Goal: Task Accomplishment & Management: Use online tool/utility

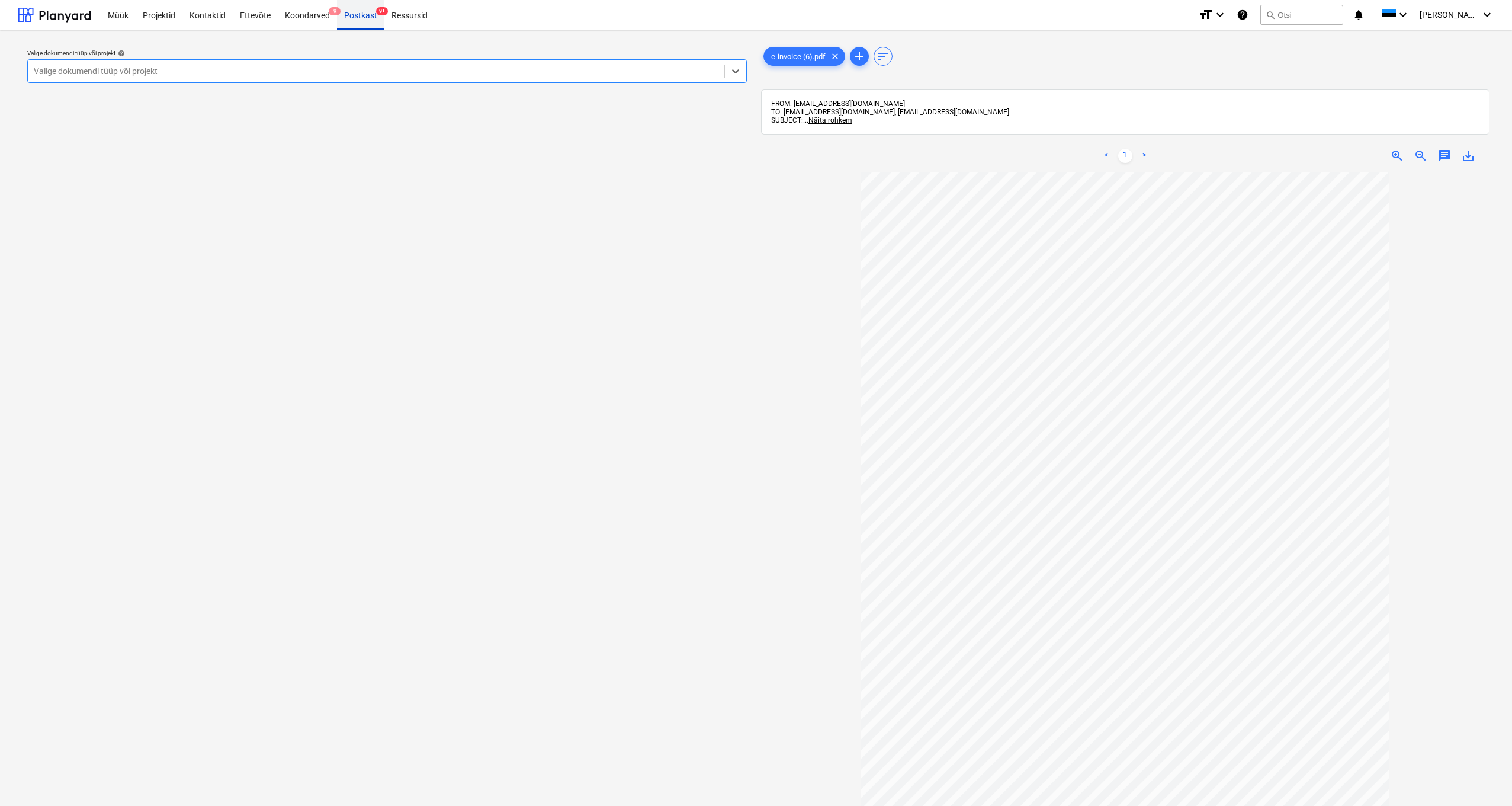
click at [360, 10] on div "Postkast 9+" at bounding box center [361, 14] width 47 height 30
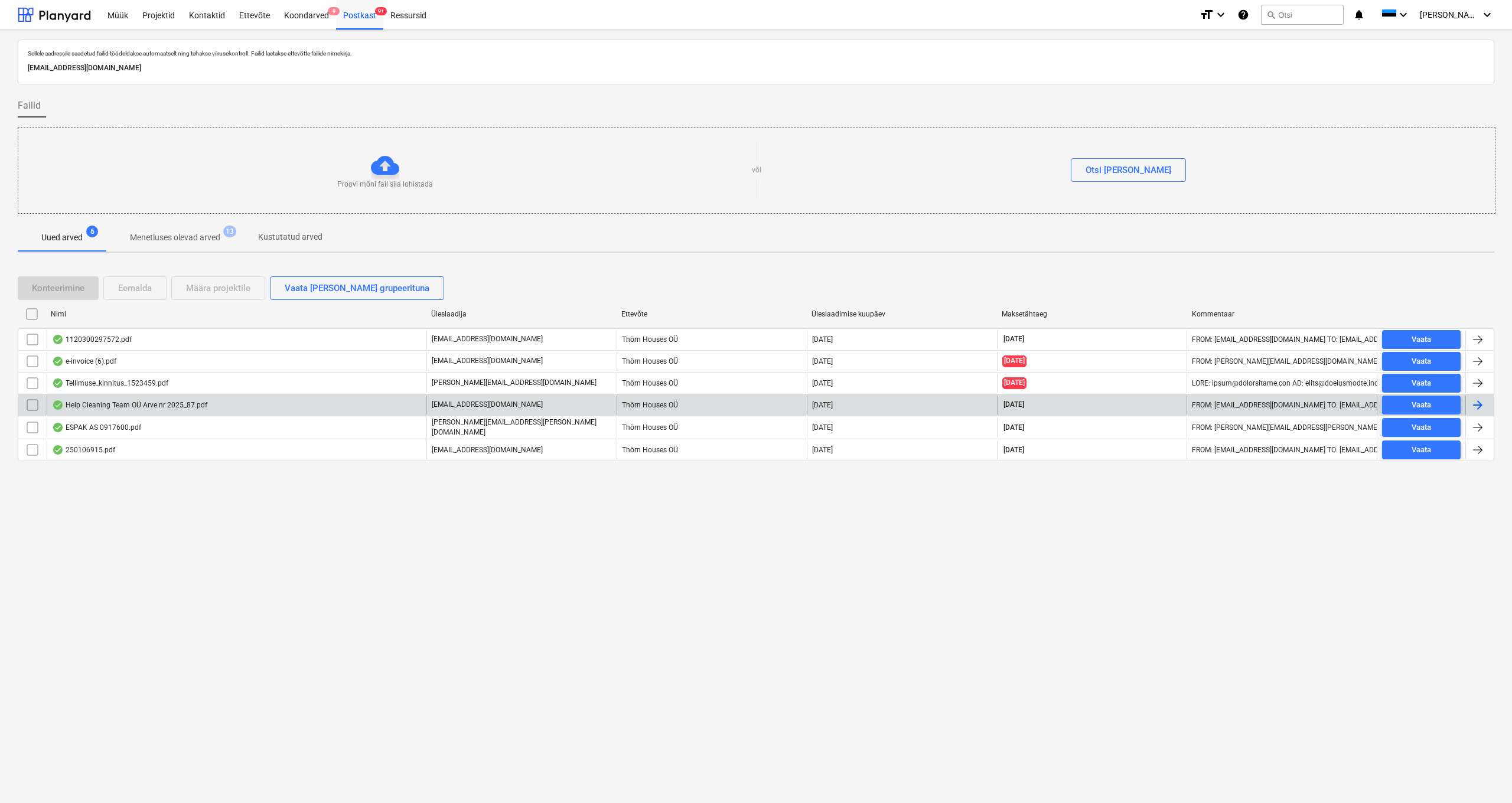
click at [186, 406] on div "Help Cleaning Team OÜ Arve nr 2025_87.pdf" at bounding box center [130, 405] width 155 height 9
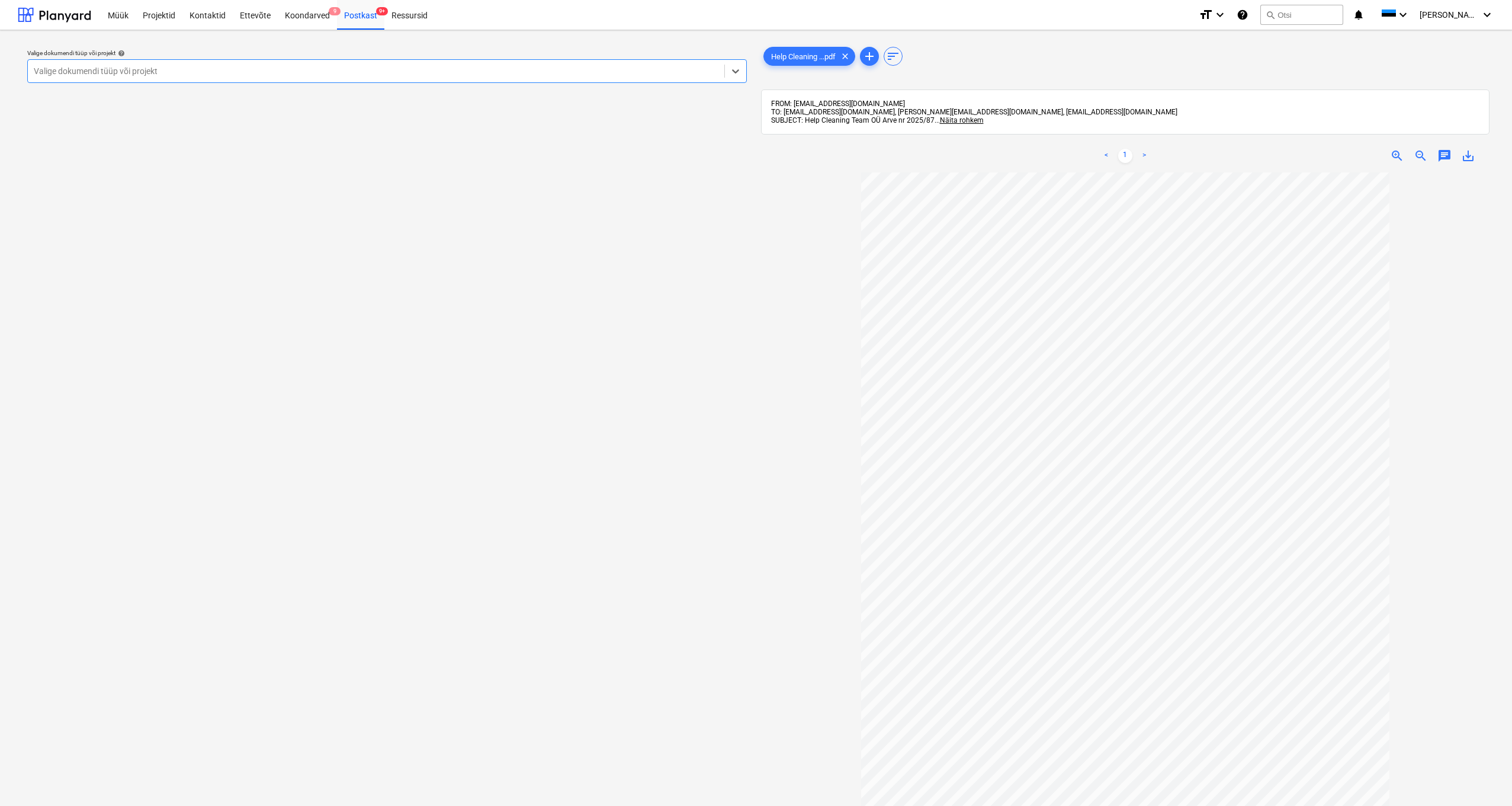
click at [65, 71] on div "Valige dokumendi tüüp või projekt" at bounding box center [376, 71] width 684 height 10
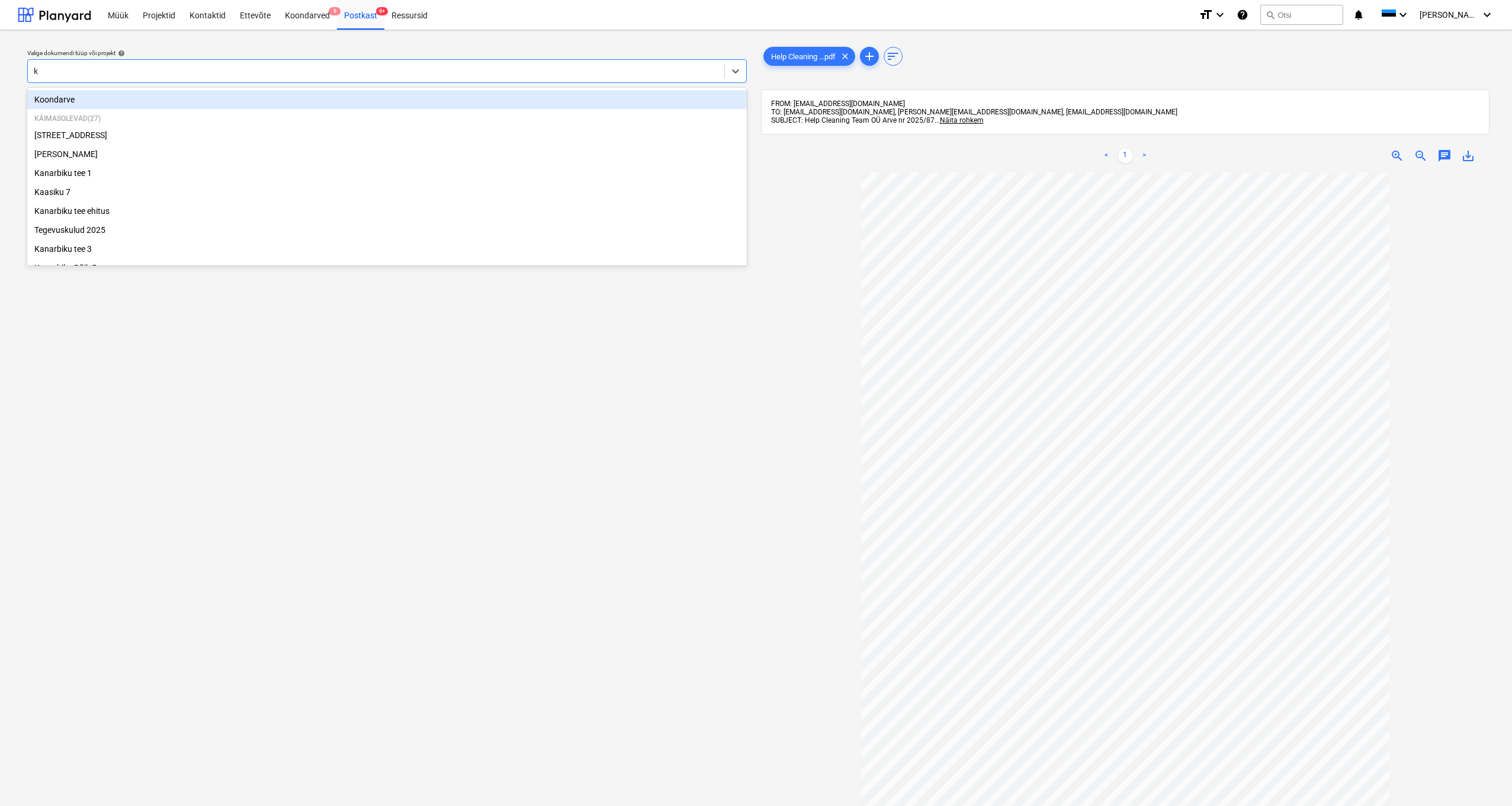
type input "kü"
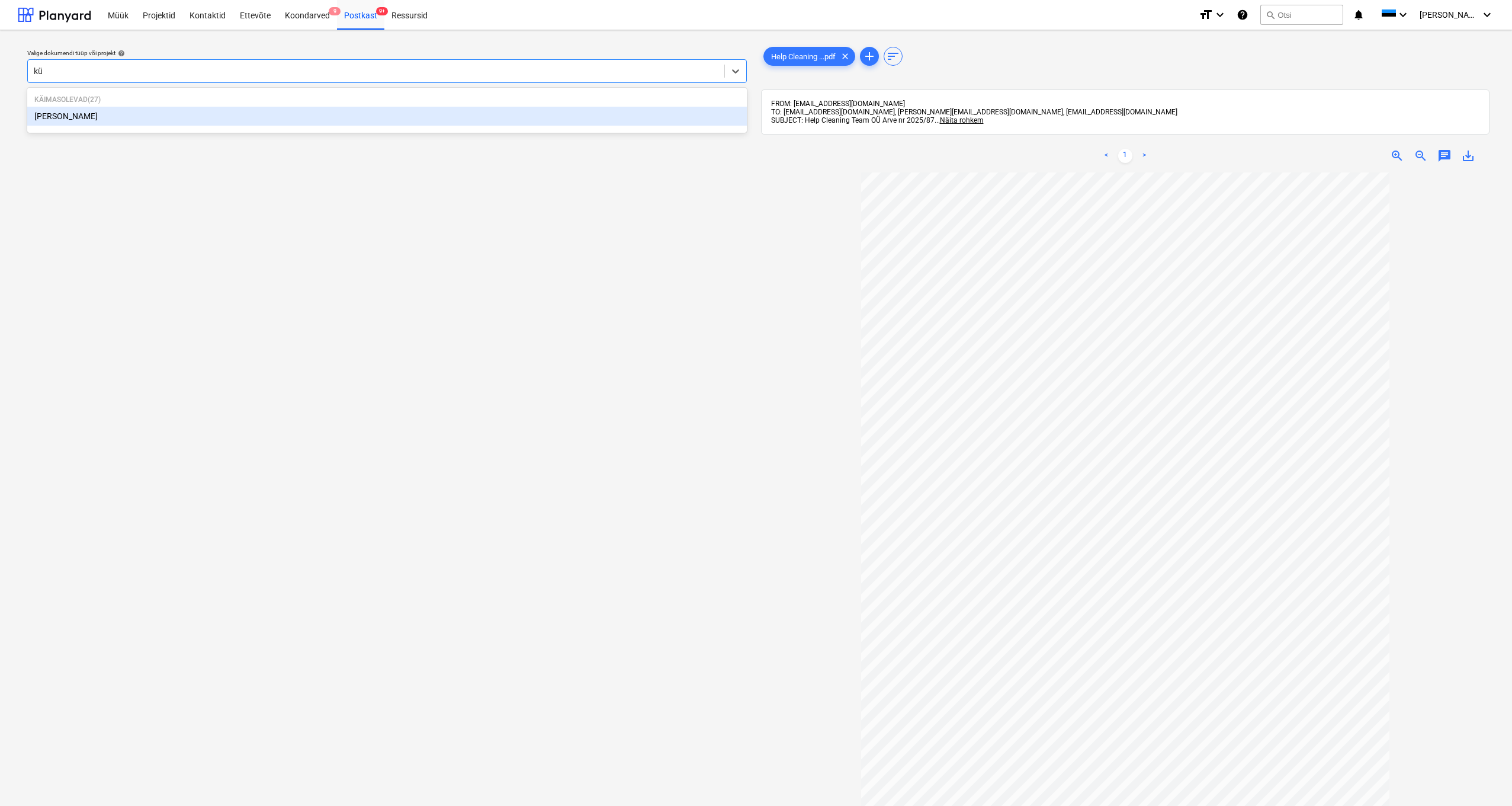
click at [36, 117] on div "[PERSON_NAME]" at bounding box center [387, 116] width 719 height 19
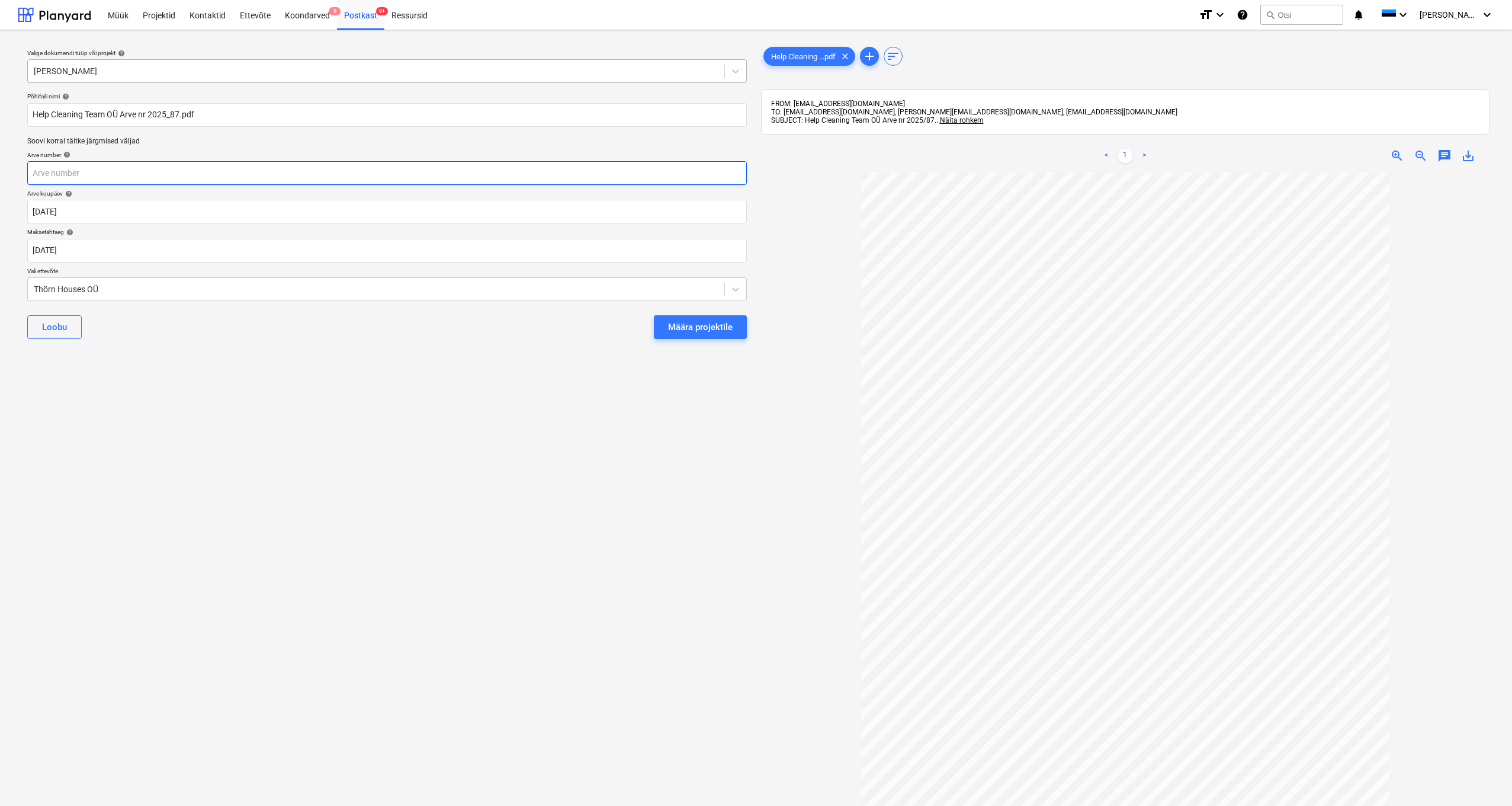
click at [90, 174] on input "text" at bounding box center [387, 173] width 719 height 24
type input "2025/87"
click at [34, 289] on div "Thörn Houses OÜ" at bounding box center [376, 289] width 684 height 10
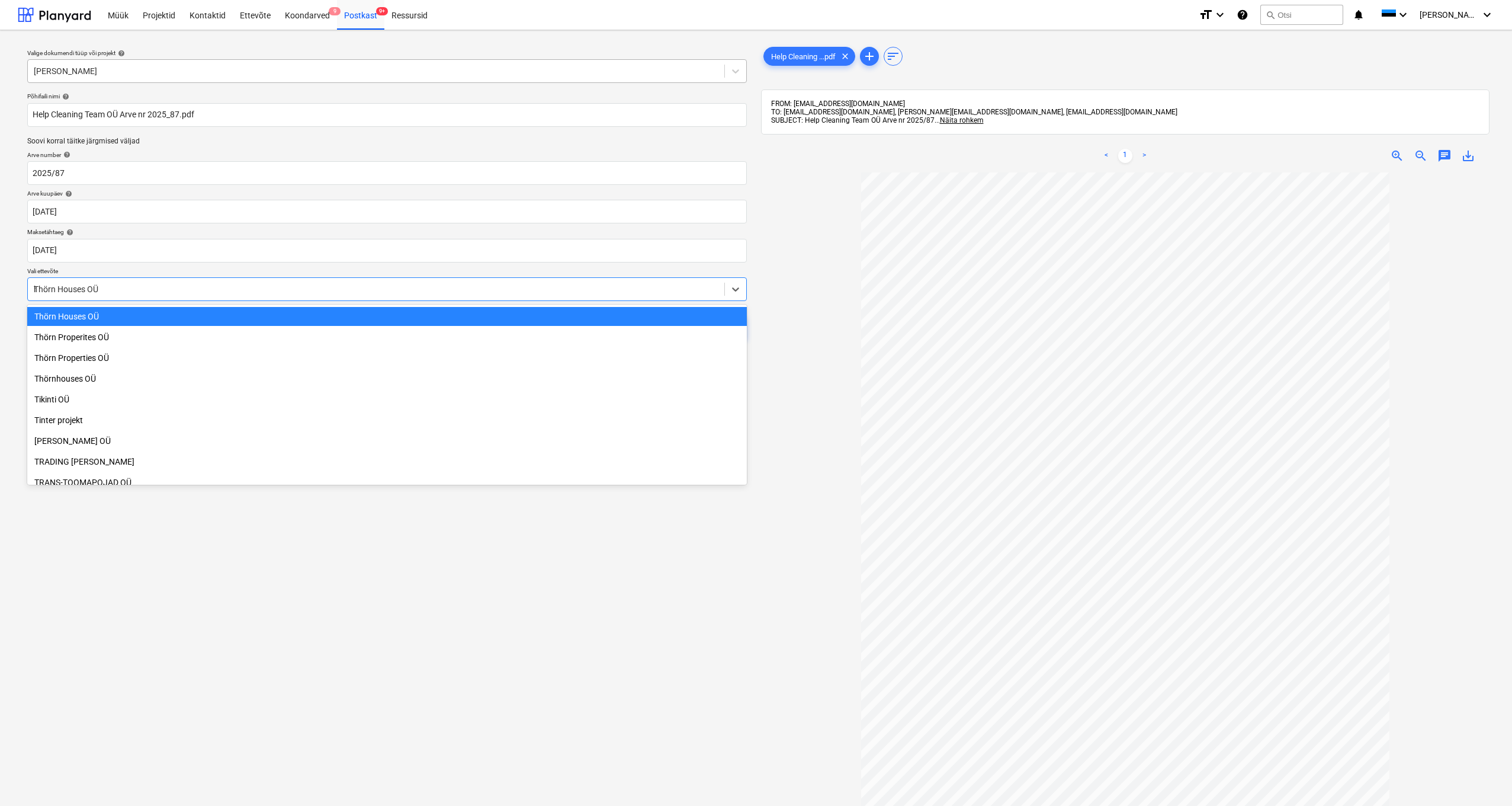
scroll to position [1316, 0]
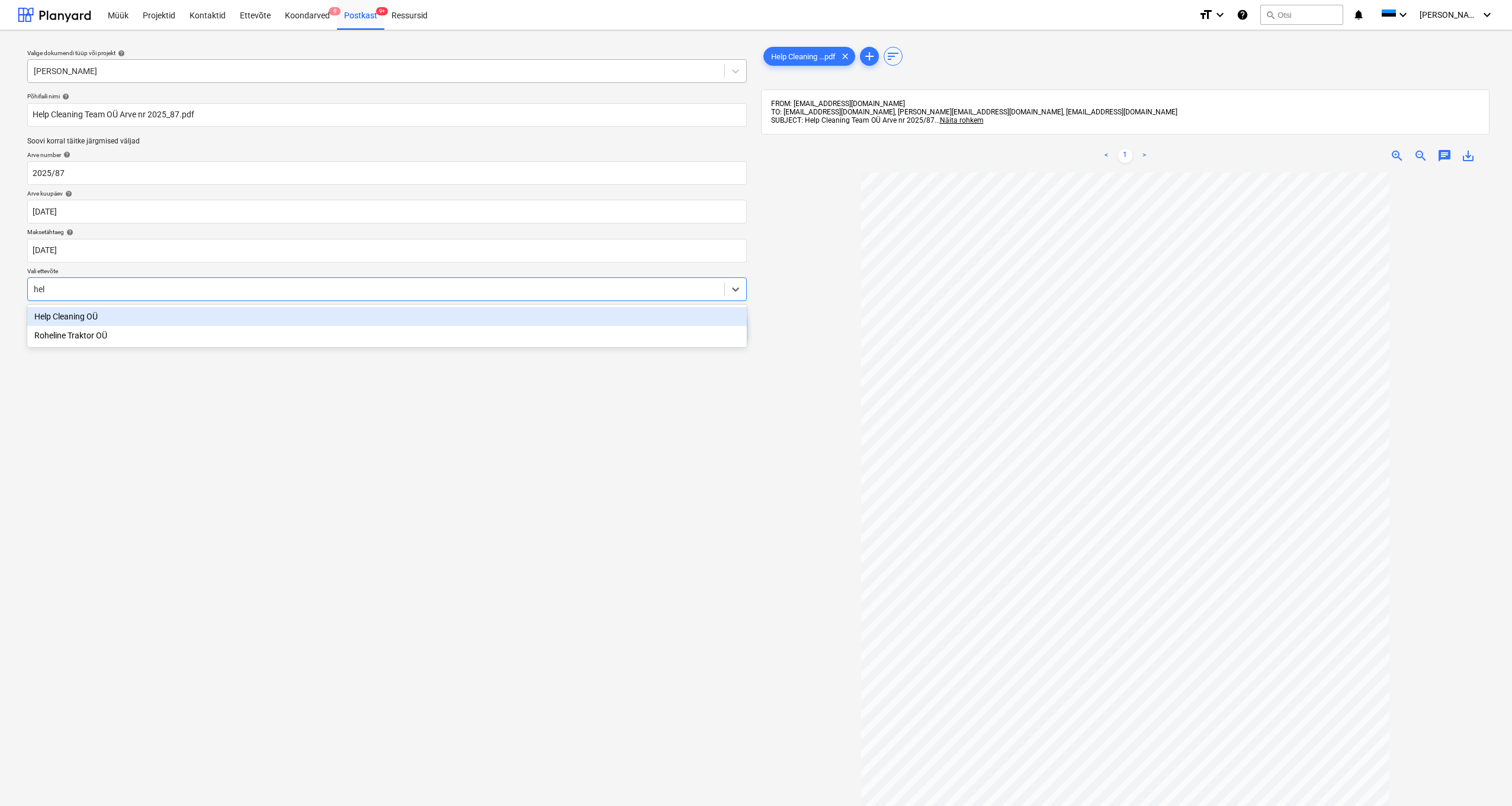
type input "help"
click at [63, 306] on div "Help Cleaning OÜ" at bounding box center [387, 317] width 719 height 24
click at [91, 314] on div "Help Cleaning OÜ" at bounding box center [387, 317] width 719 height 19
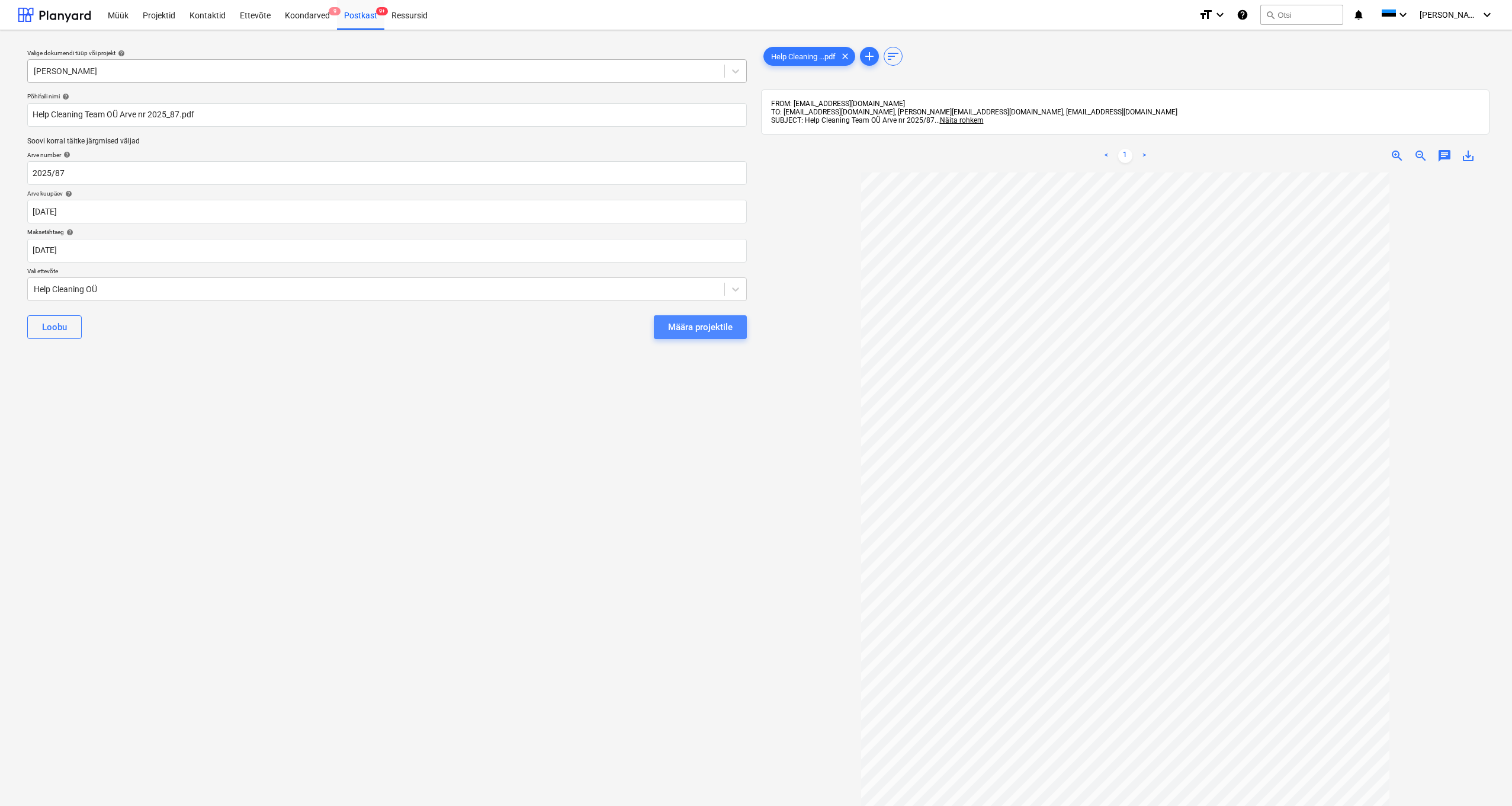
click at [694, 329] on div "Määra projektile" at bounding box center [700, 327] width 65 height 15
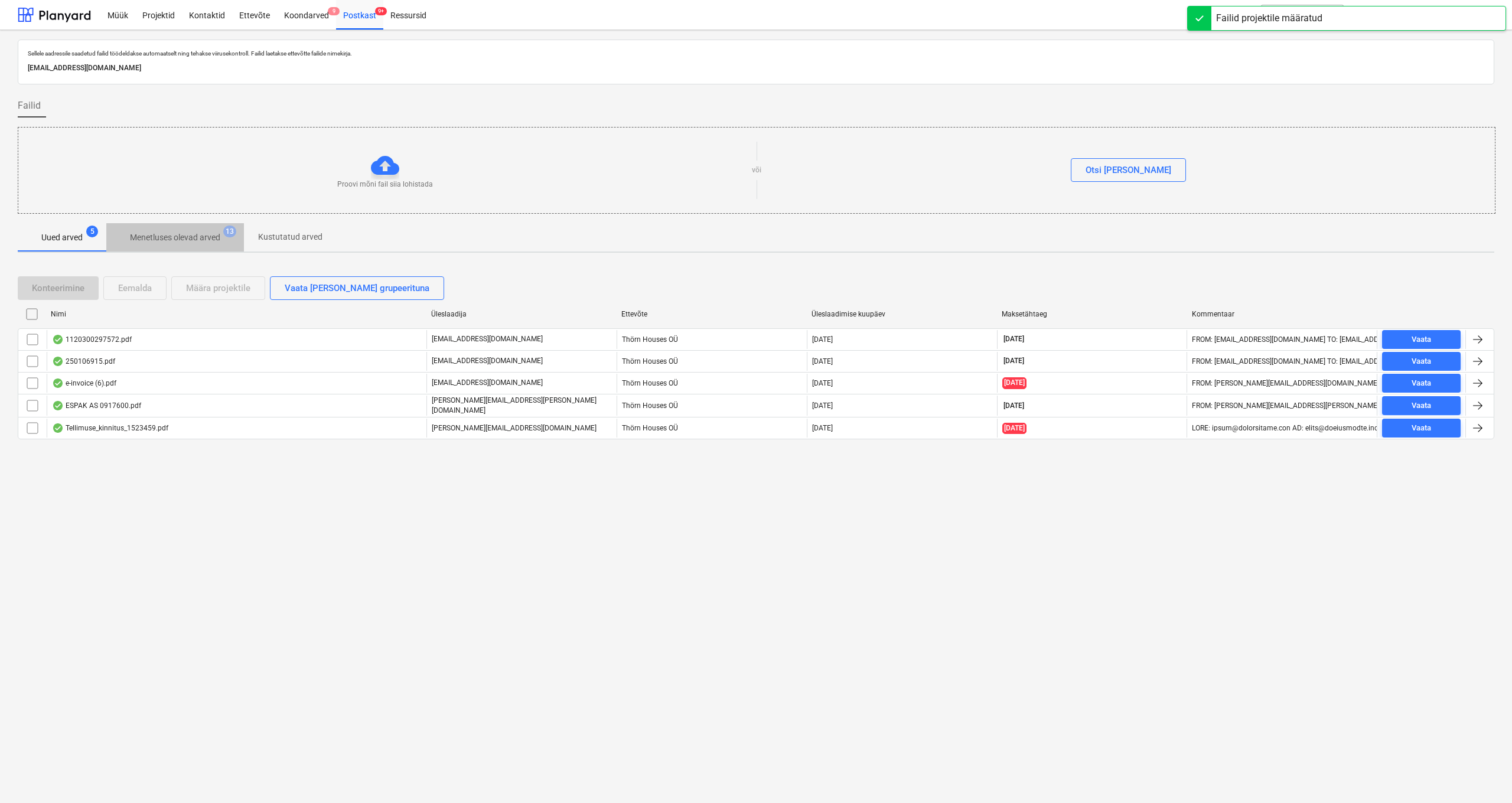
click at [168, 239] on p "Menetluses olevad arved" at bounding box center [175, 237] width 91 height 12
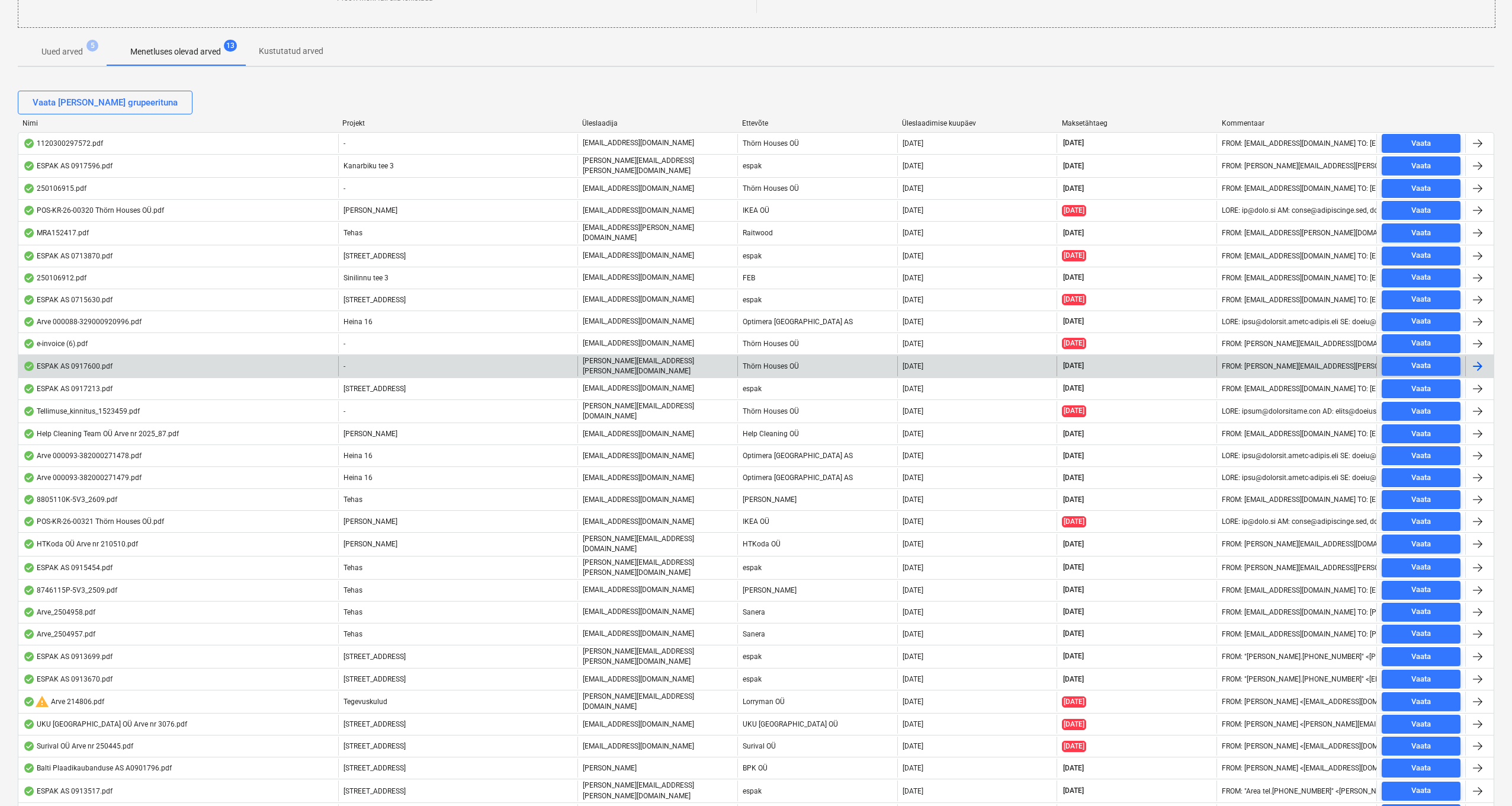
scroll to position [144, 0]
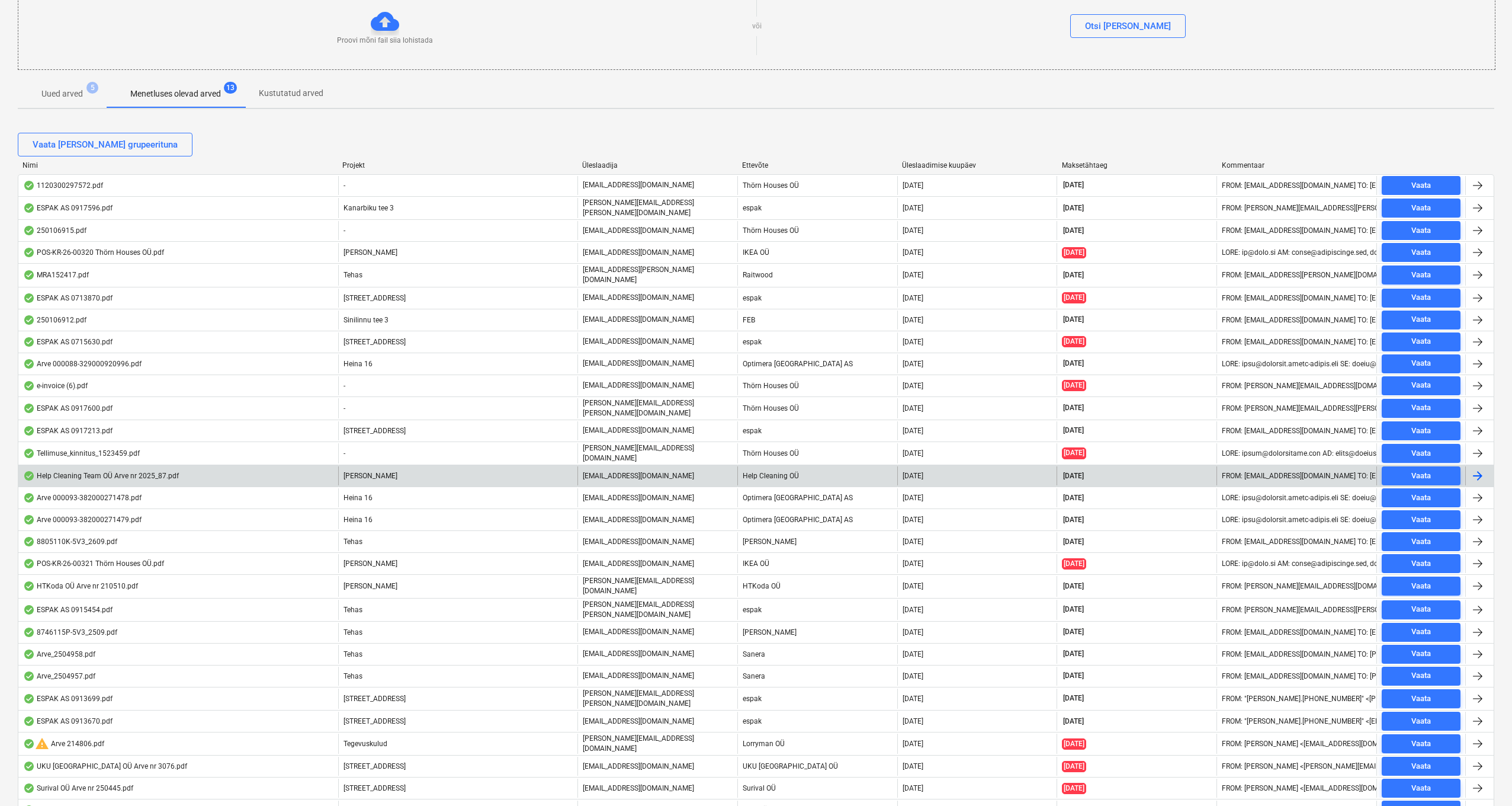
click at [363, 472] on span "[PERSON_NAME]" at bounding box center [370, 476] width 54 height 8
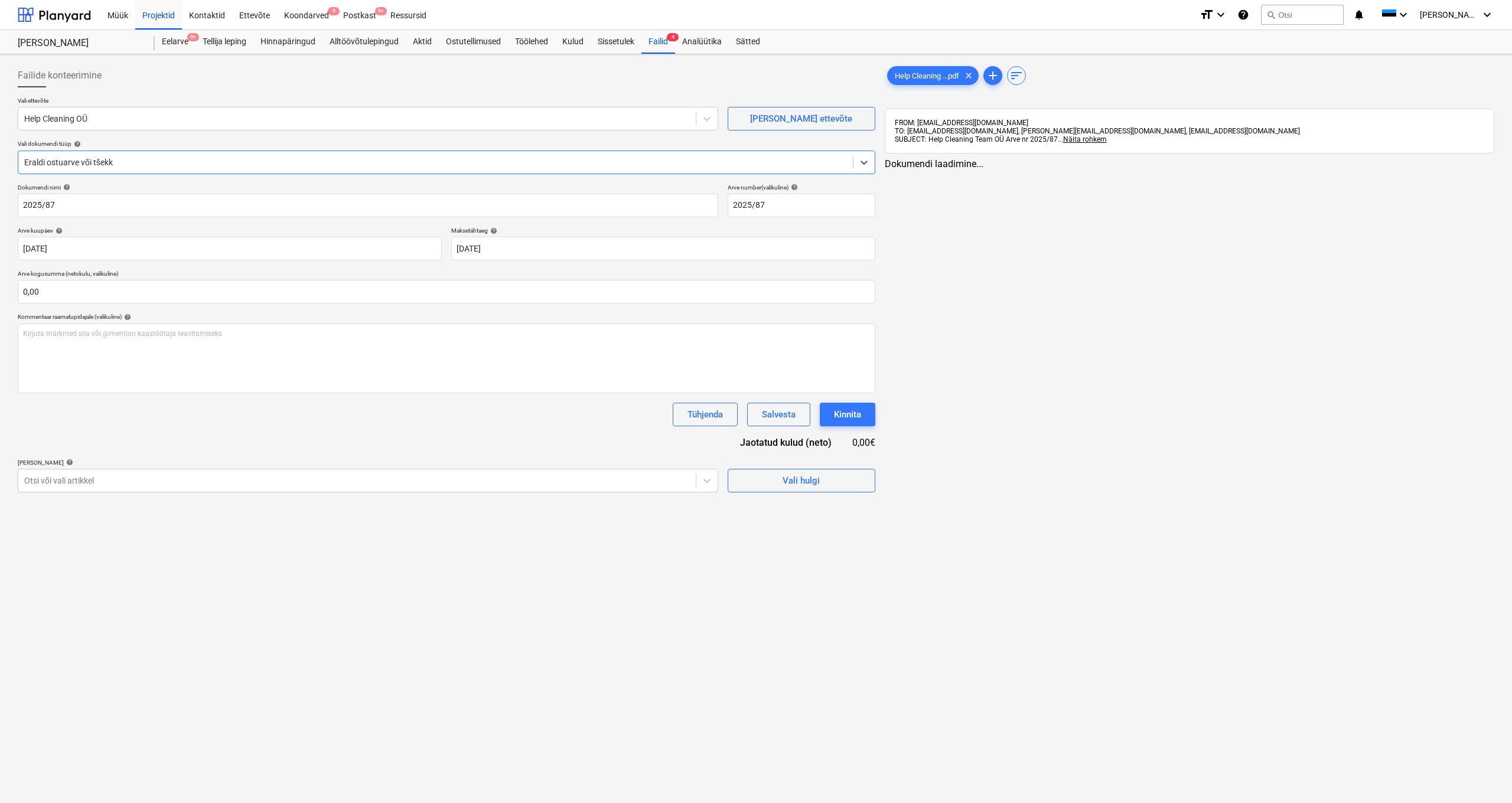
type input "2025/87"
click at [363, 17] on div "Postkast 9+" at bounding box center [360, 14] width 47 height 30
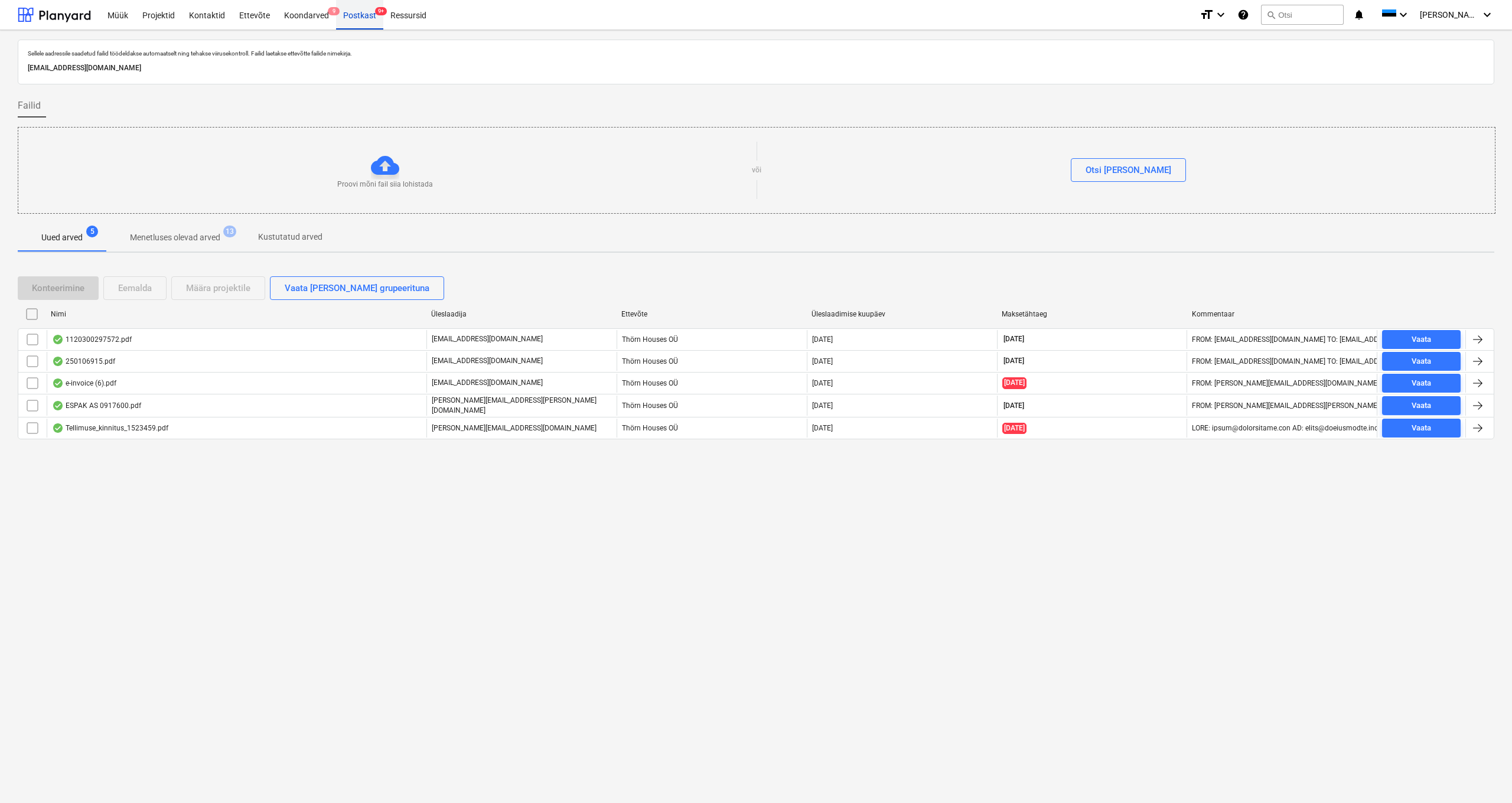
click at [344, 12] on div "Postkast 9+" at bounding box center [360, 14] width 47 height 30
